Goal: Task Accomplishment & Management: Manage account settings

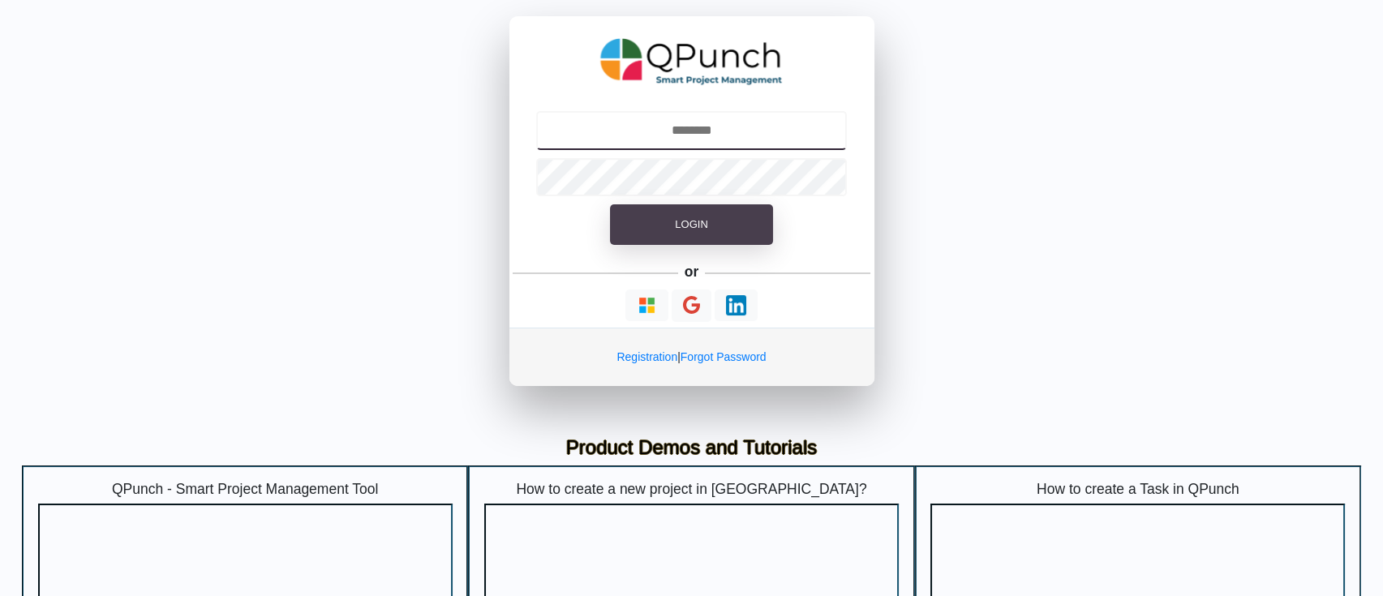
type input "**********"
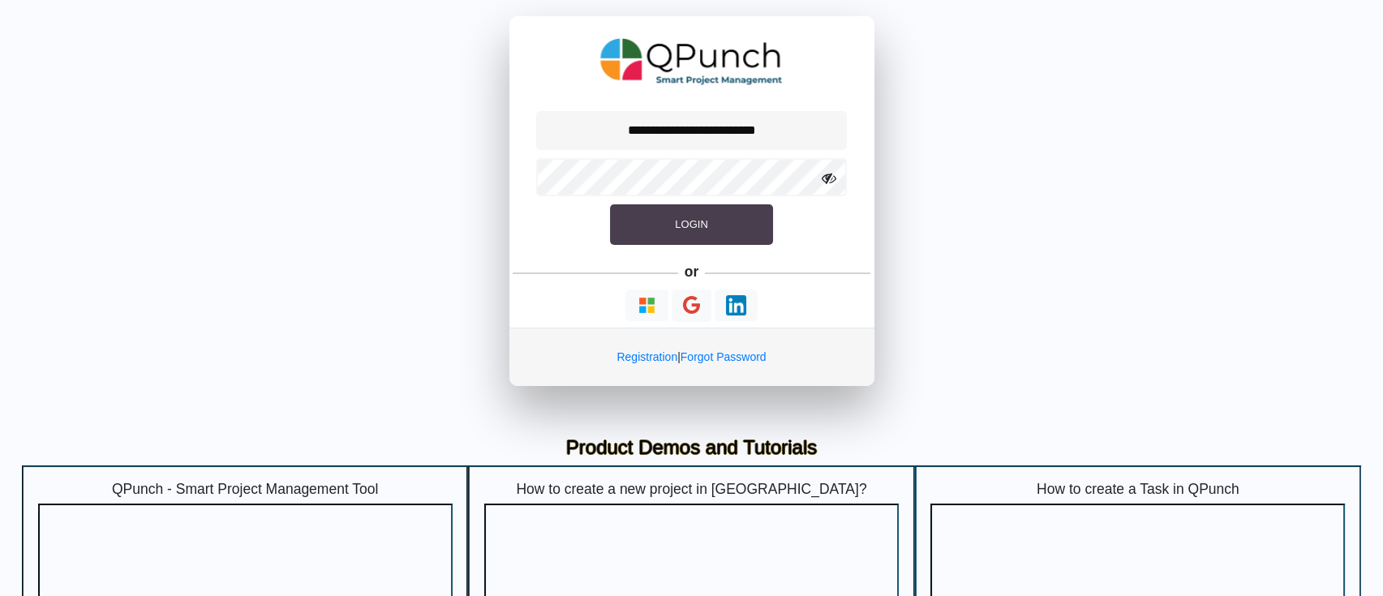
click at [660, 224] on button "Login" at bounding box center [691, 224] width 162 height 41
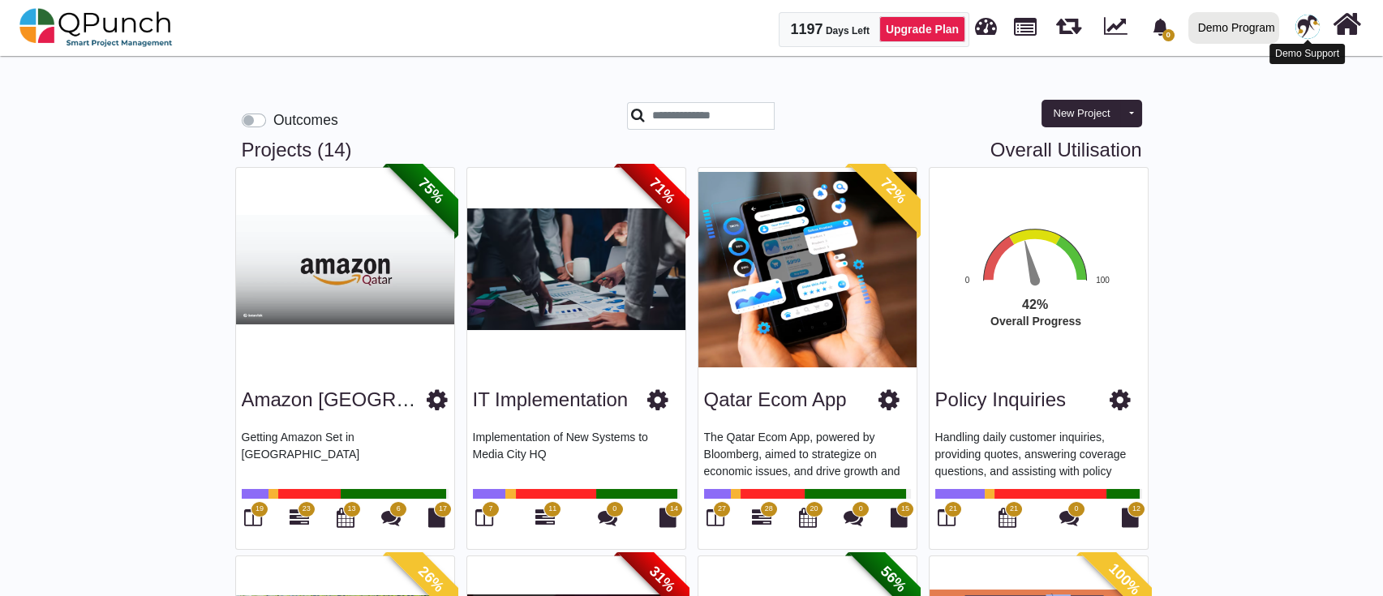
click at [1299, 35] on img at bounding box center [1307, 27] width 24 height 24
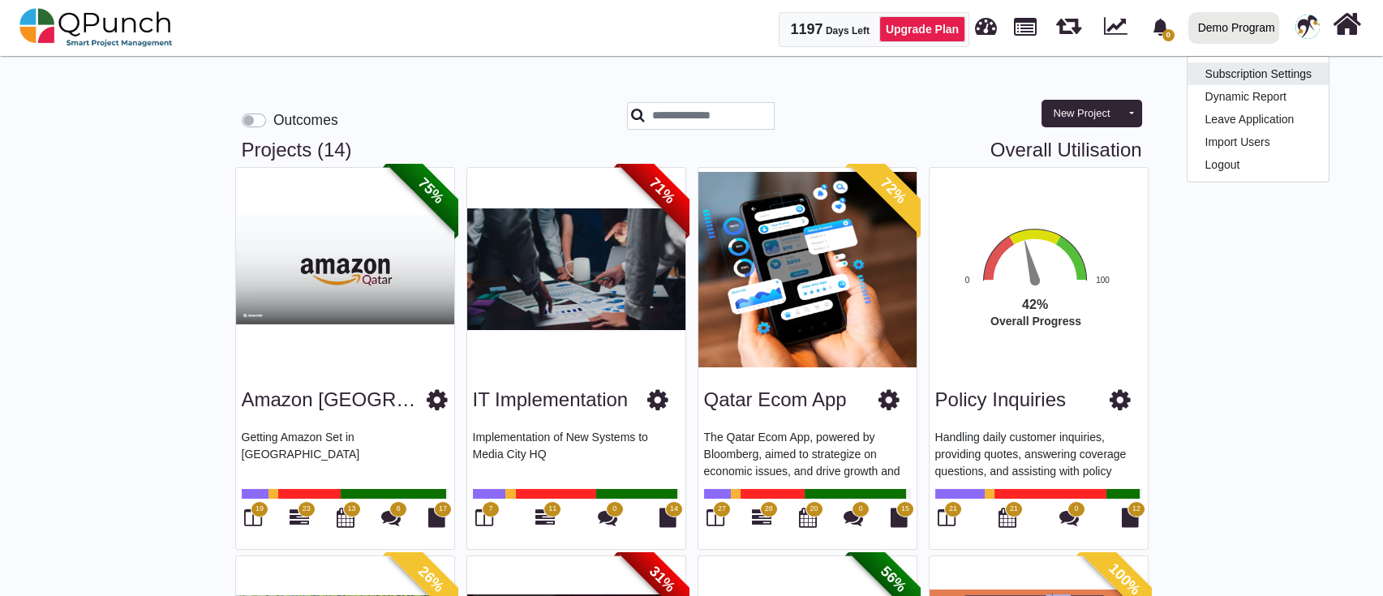
click at [1252, 71] on link "Subscription Settings" at bounding box center [1257, 73] width 141 height 23
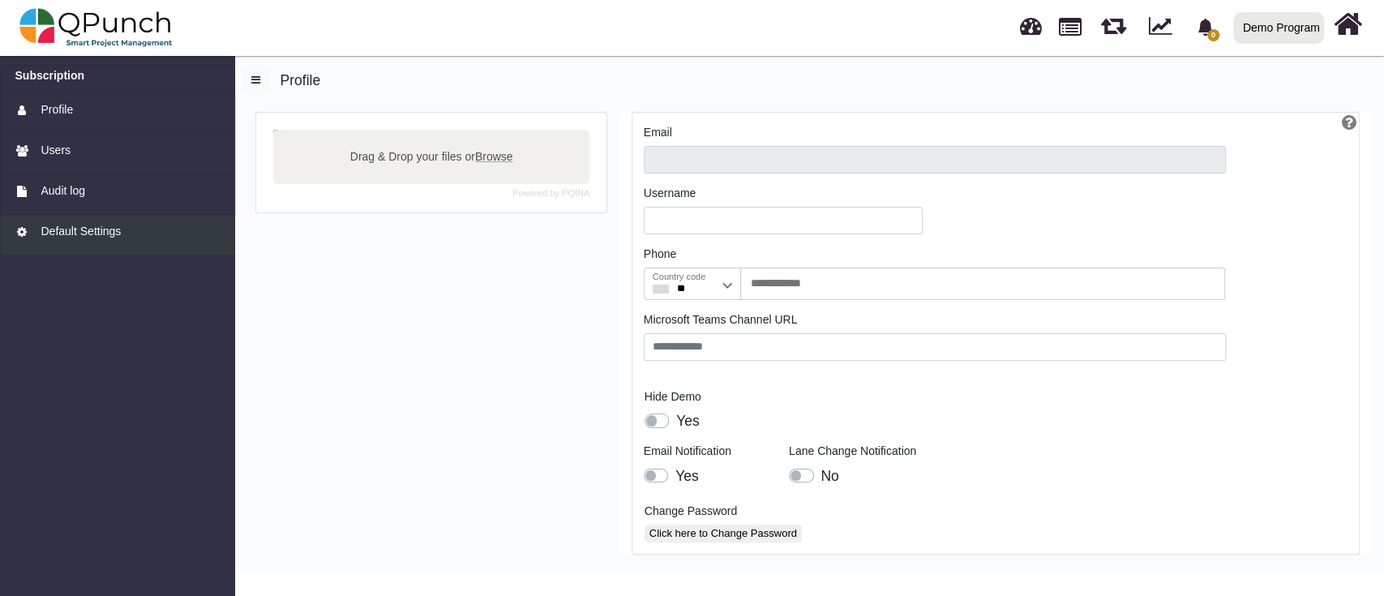
type input "**********"
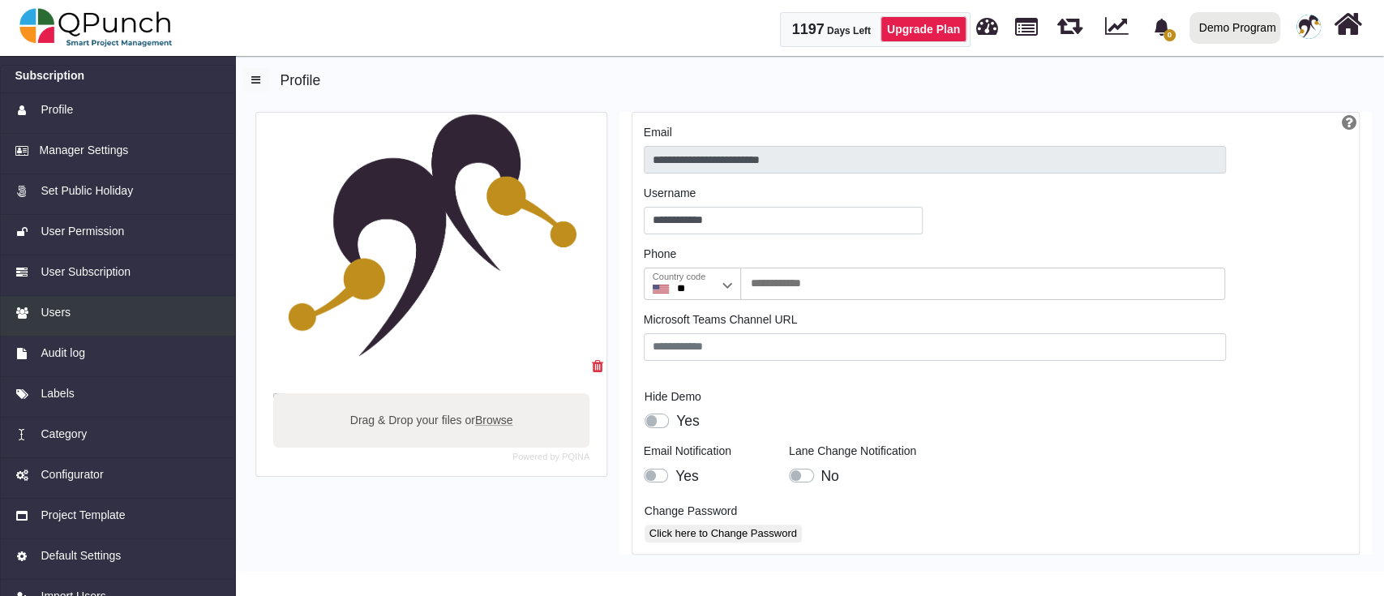
click at [70, 318] on div "Users" at bounding box center [117, 312] width 205 height 17
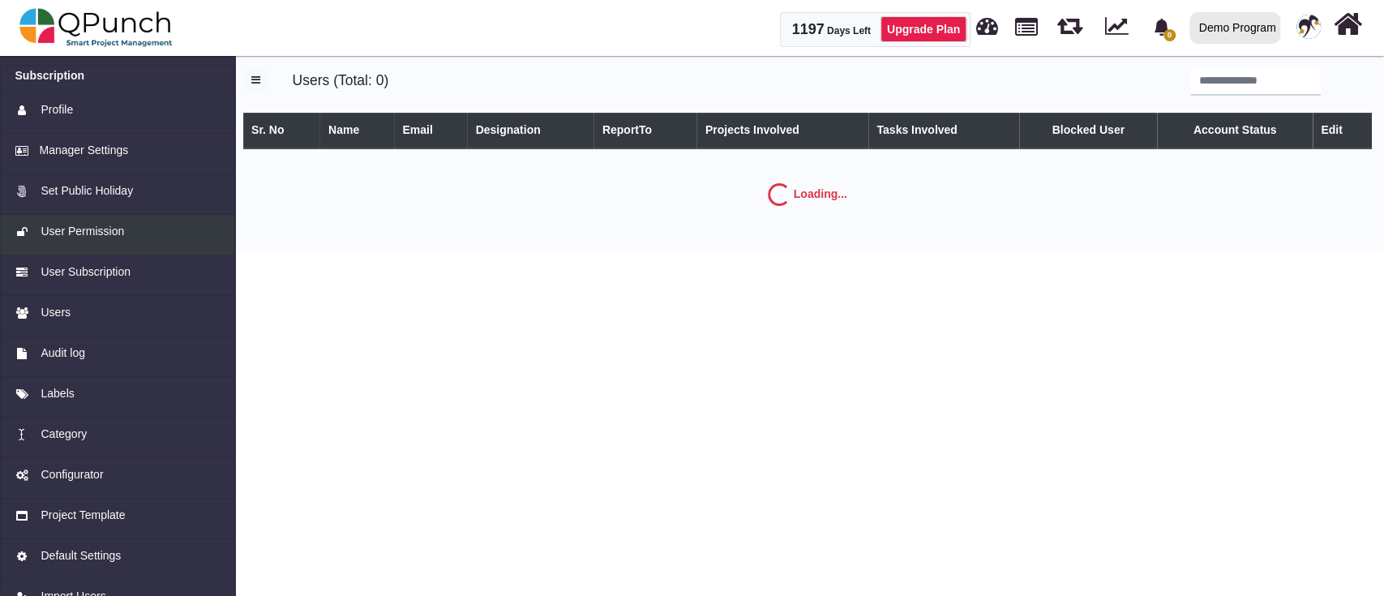
click at [104, 236] on span "User Permission" at bounding box center [83, 231] width 84 height 17
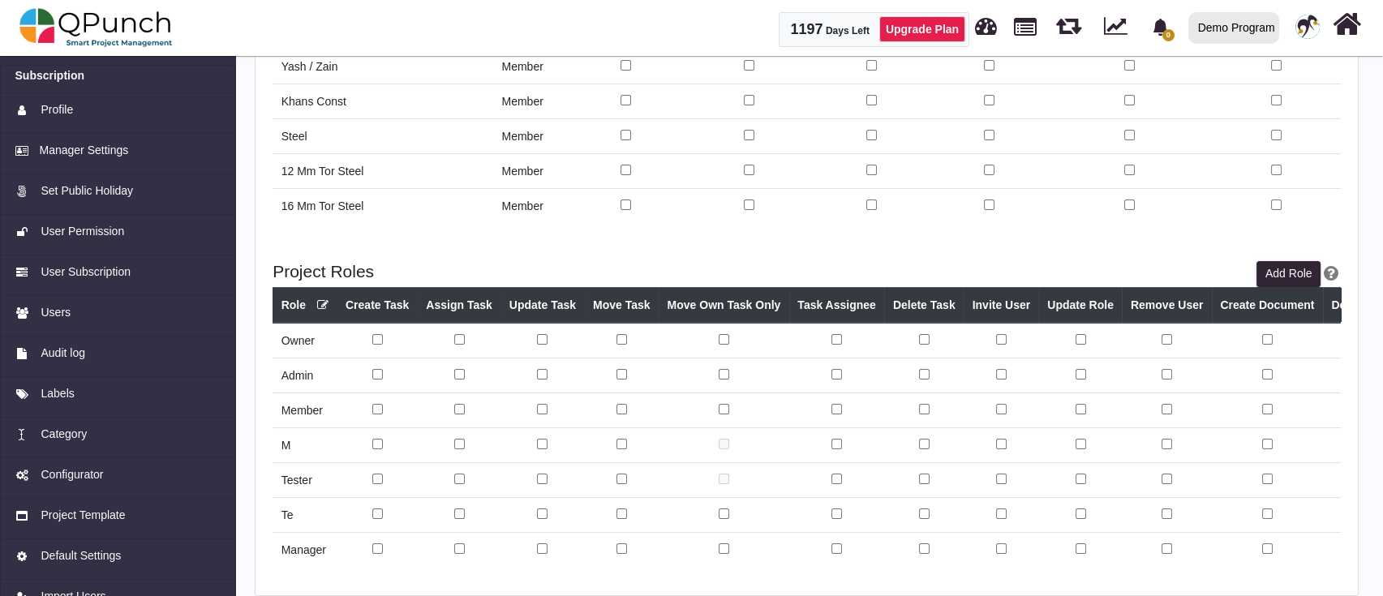
scroll to position [366, 0]
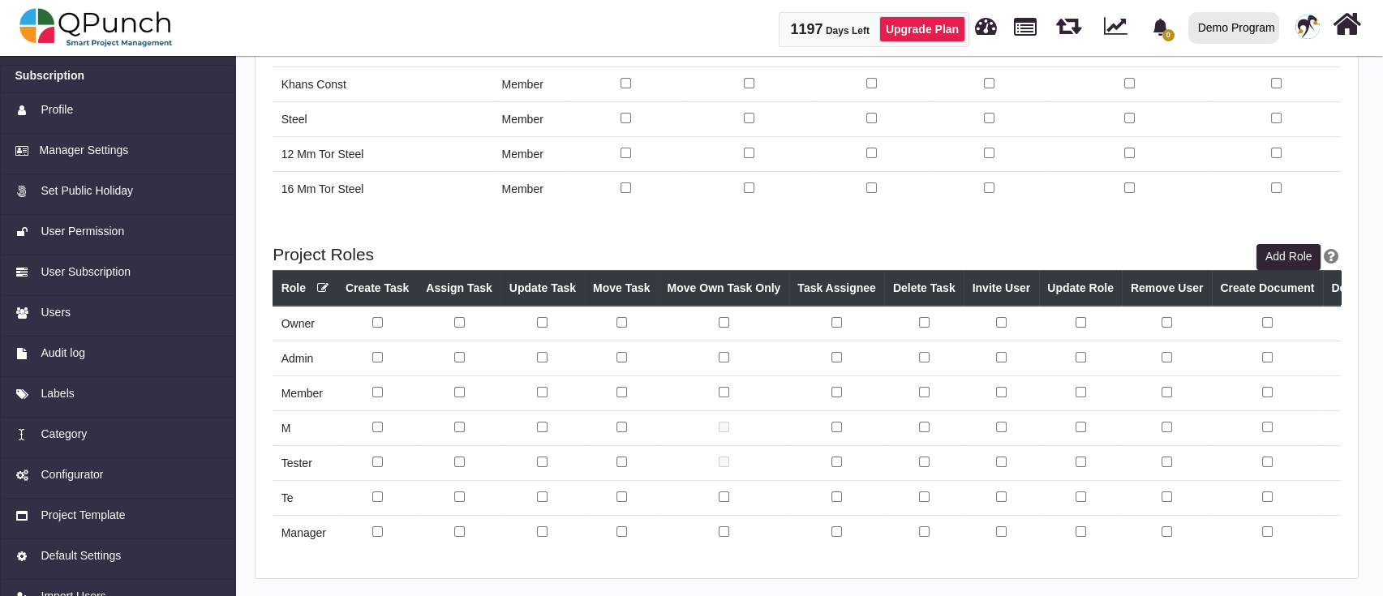
drag, startPoint x: 694, startPoint y: 550, endPoint x: 727, endPoint y: 549, distance: 33.3
click at [727, 549] on div "Project Roles Add Role Role Create Task Assign Task Update Task Move Task Move …" at bounding box center [806, 402] width 1102 height 351
drag, startPoint x: 727, startPoint y: 549, endPoint x: 795, endPoint y: 535, distance: 69.5
click at [795, 535] on div "Role Create Task Assign Task Update Task Move Task Move Own Task Only Task Assi…" at bounding box center [806, 410] width 1068 height 280
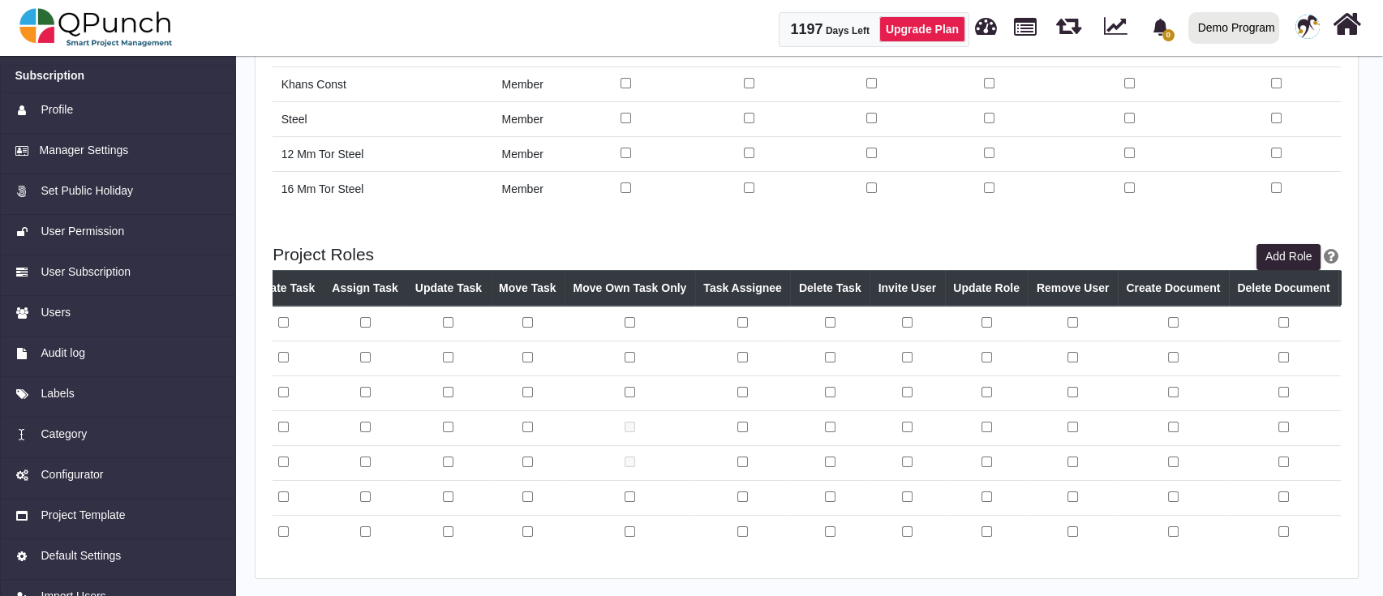
scroll to position [0, 0]
